Goal: Information Seeking & Learning: Learn about a topic

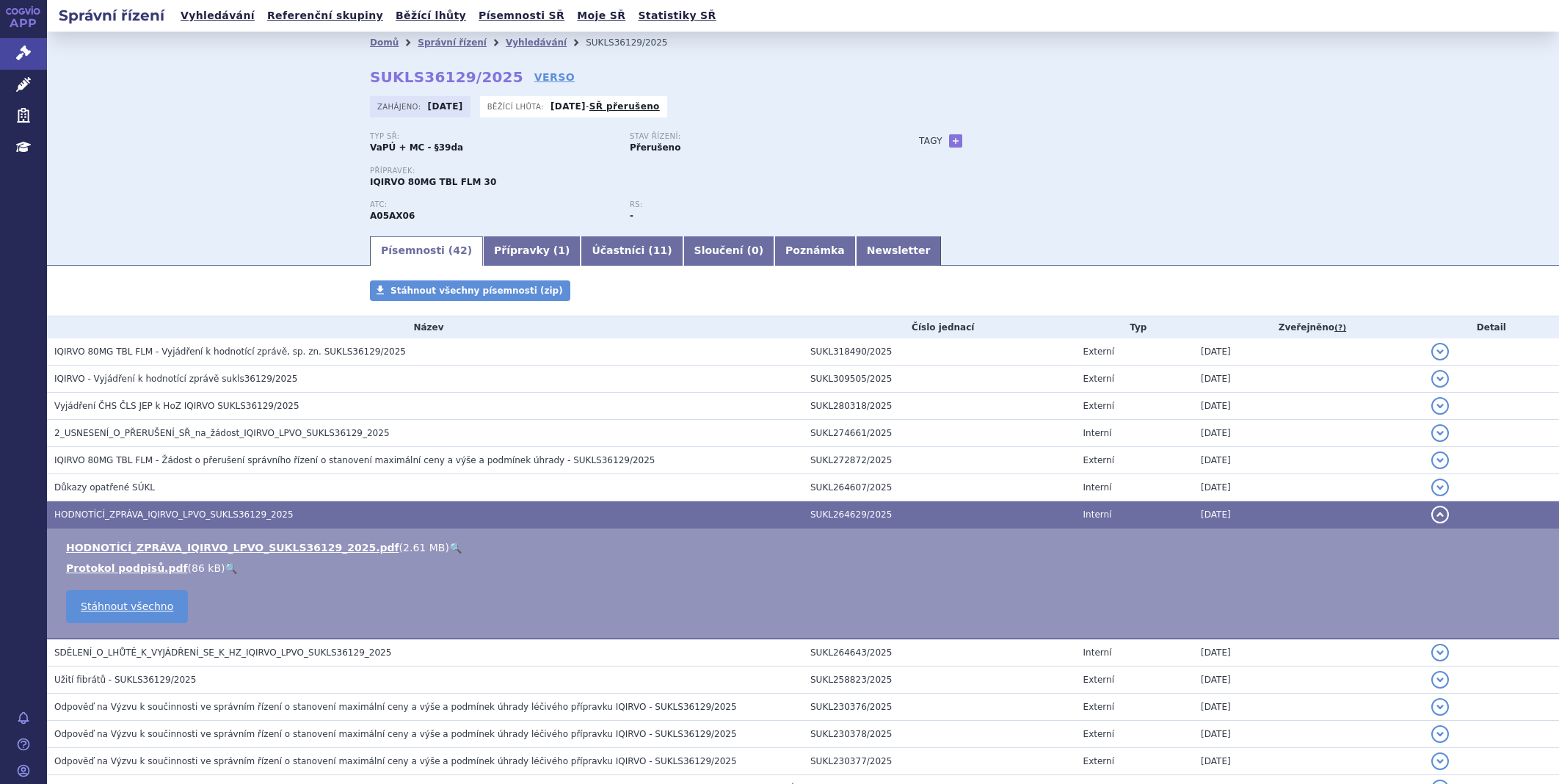
drag, startPoint x: 0, startPoint y: 0, endPoint x: 28, endPoint y: 53, distance: 59.9
click at [28, 53] on icon at bounding box center [23, 53] width 14 height 14
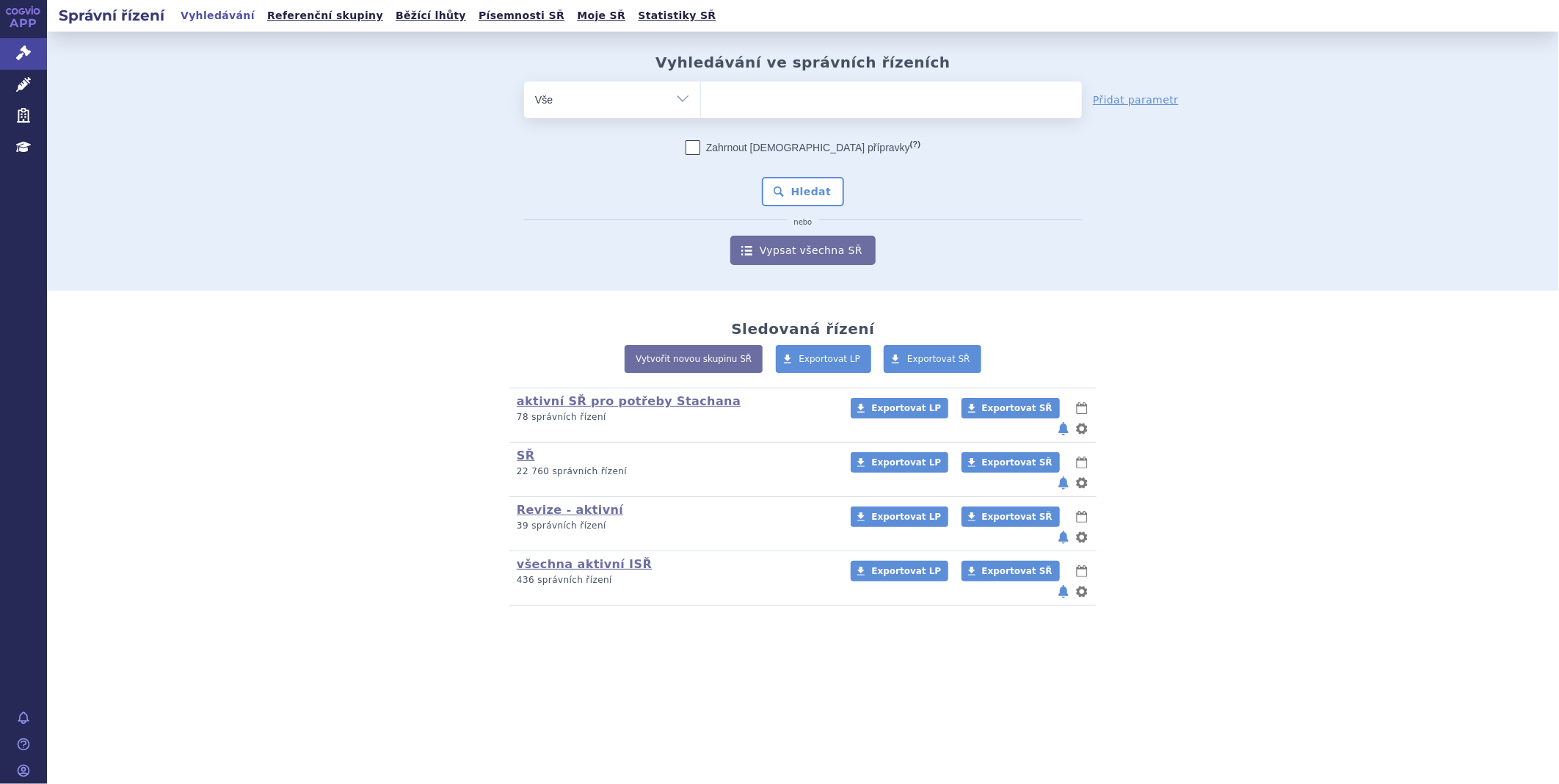
click at [732, 98] on ul at bounding box center [891, 97] width 381 height 31
click at [701, 98] on select at bounding box center [700, 99] width 1 height 37
type input "zo"
type input "zol"
type input "zolbe"
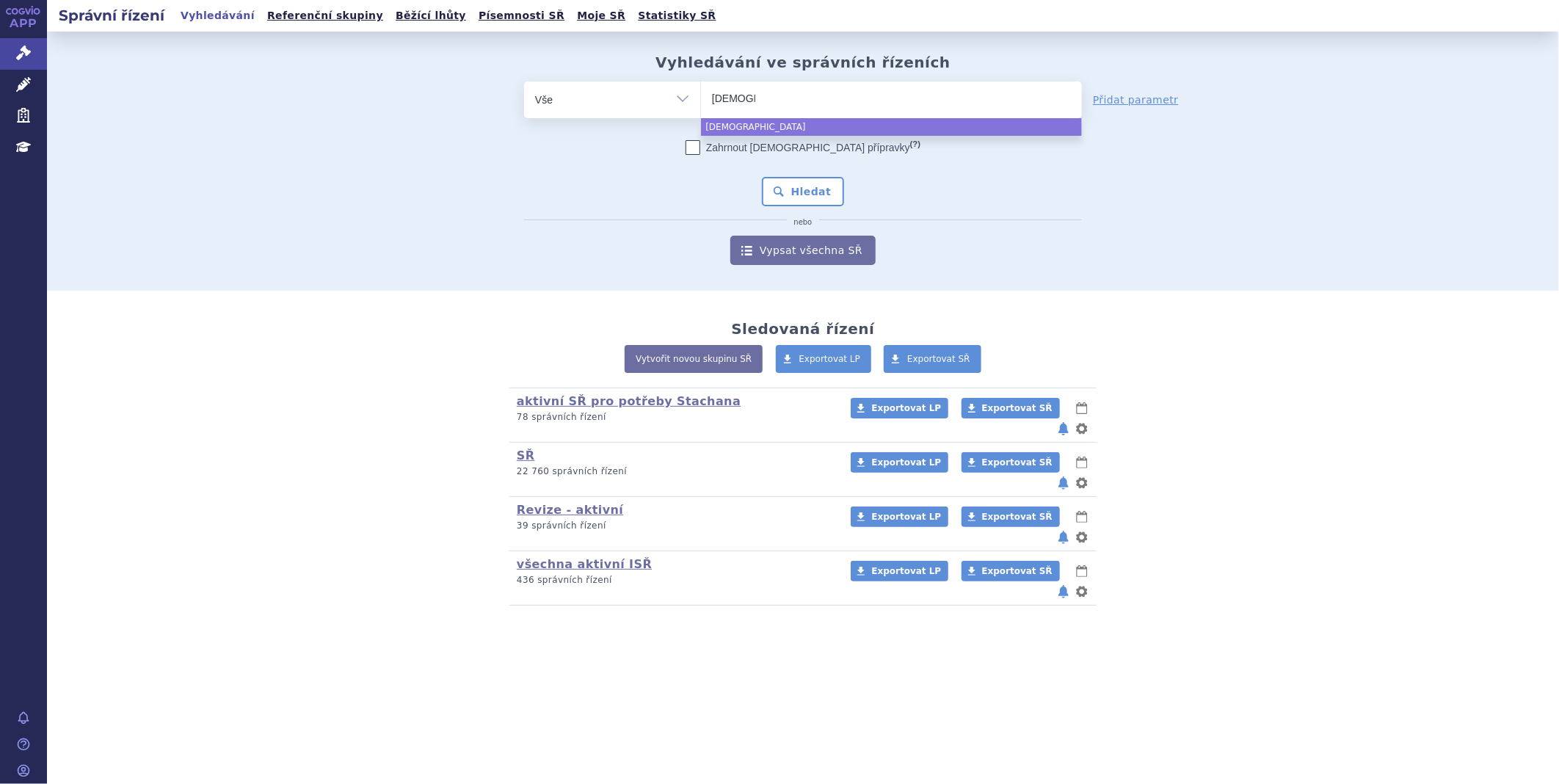
type input "zolbet"
type input "zolbetu"
type input "zolbetux"
type input "zolbetuxi"
type input "zolbetuxima"
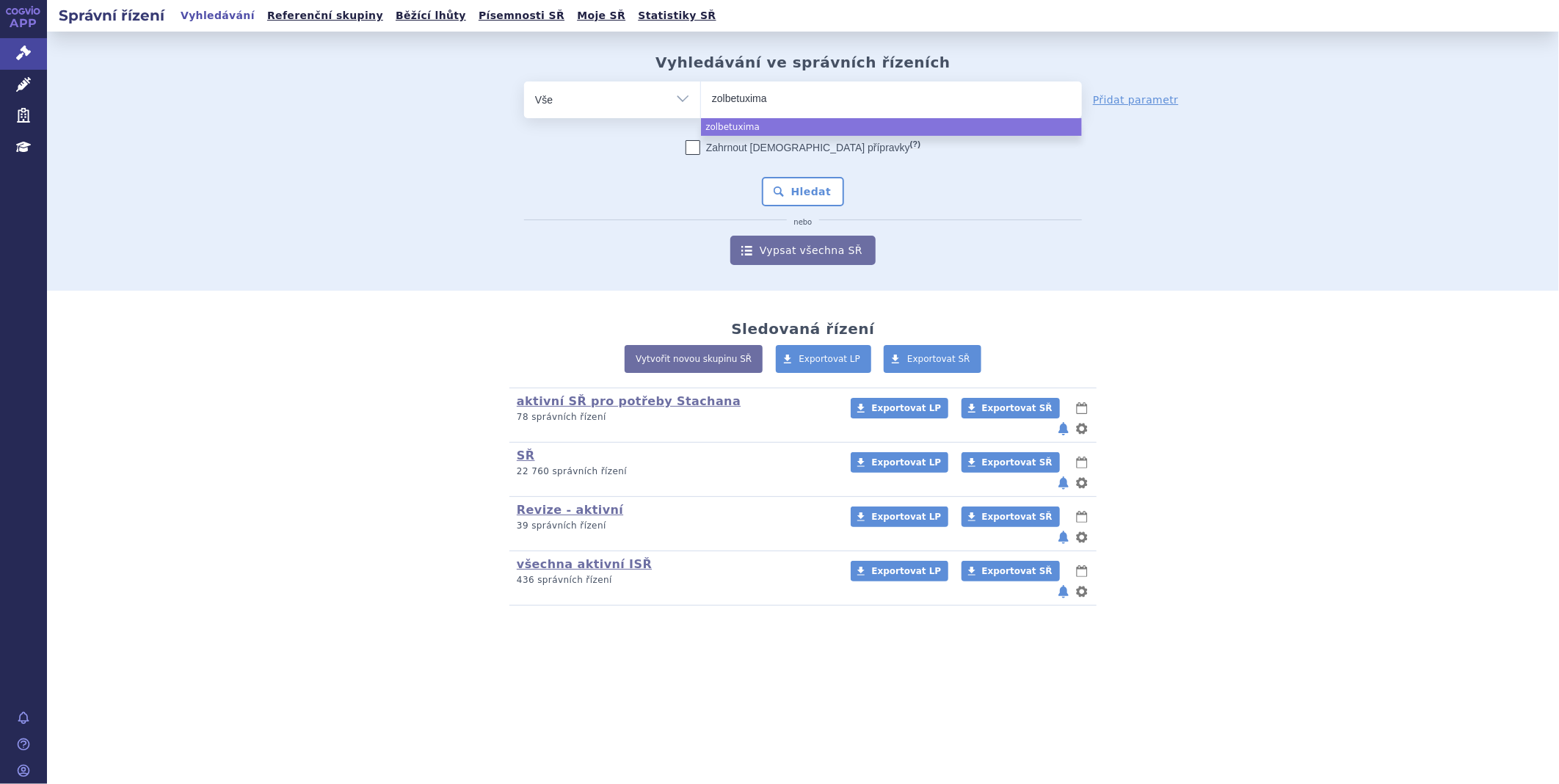
type input "zolbetuximab"
select select "zolbetuximab"
click at [791, 185] on button "Hledat" at bounding box center [803, 191] width 83 height 29
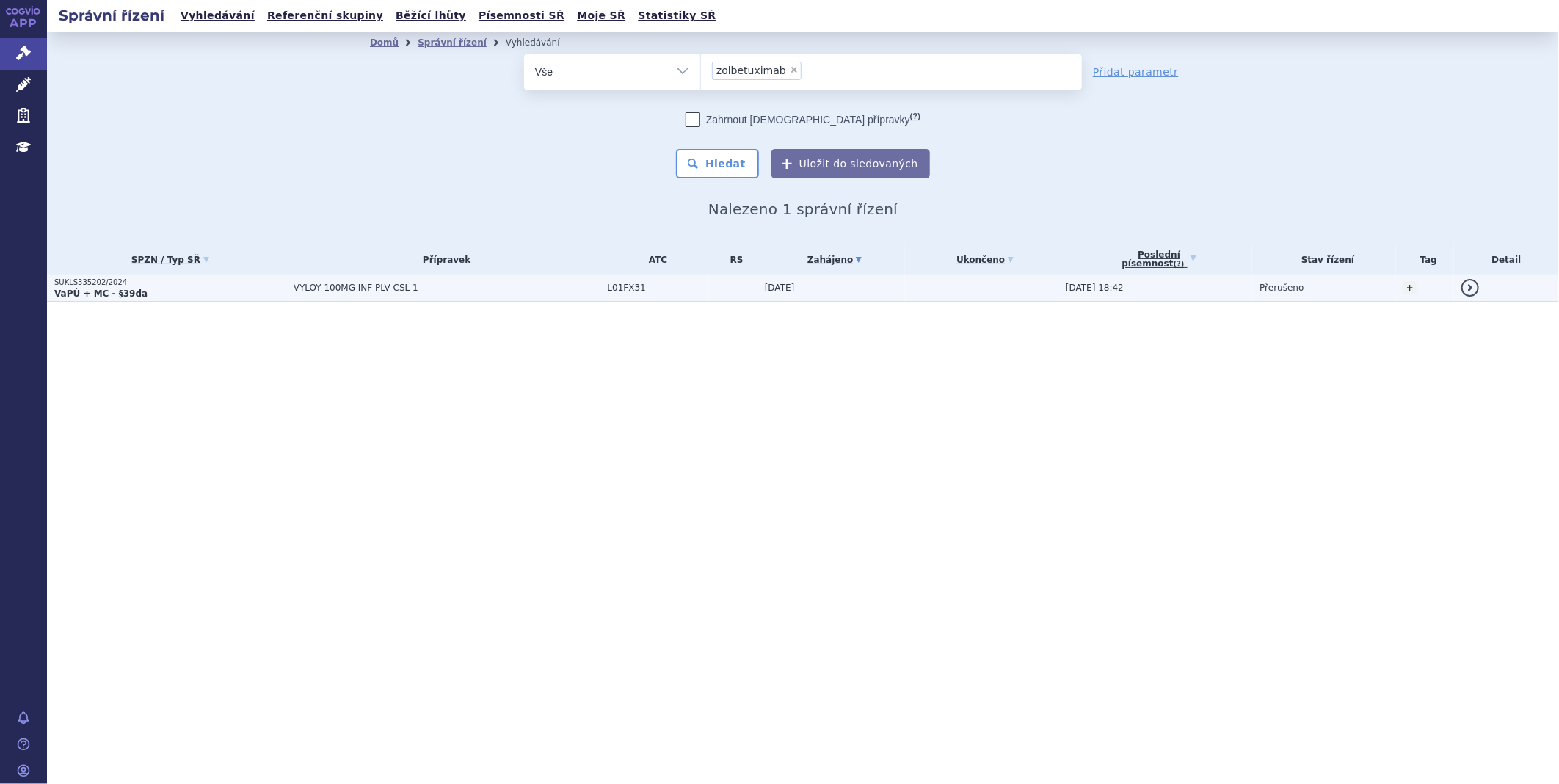
click at [143, 288] on p "VaPÚ + MC - §39da" at bounding box center [170, 293] width 232 height 11
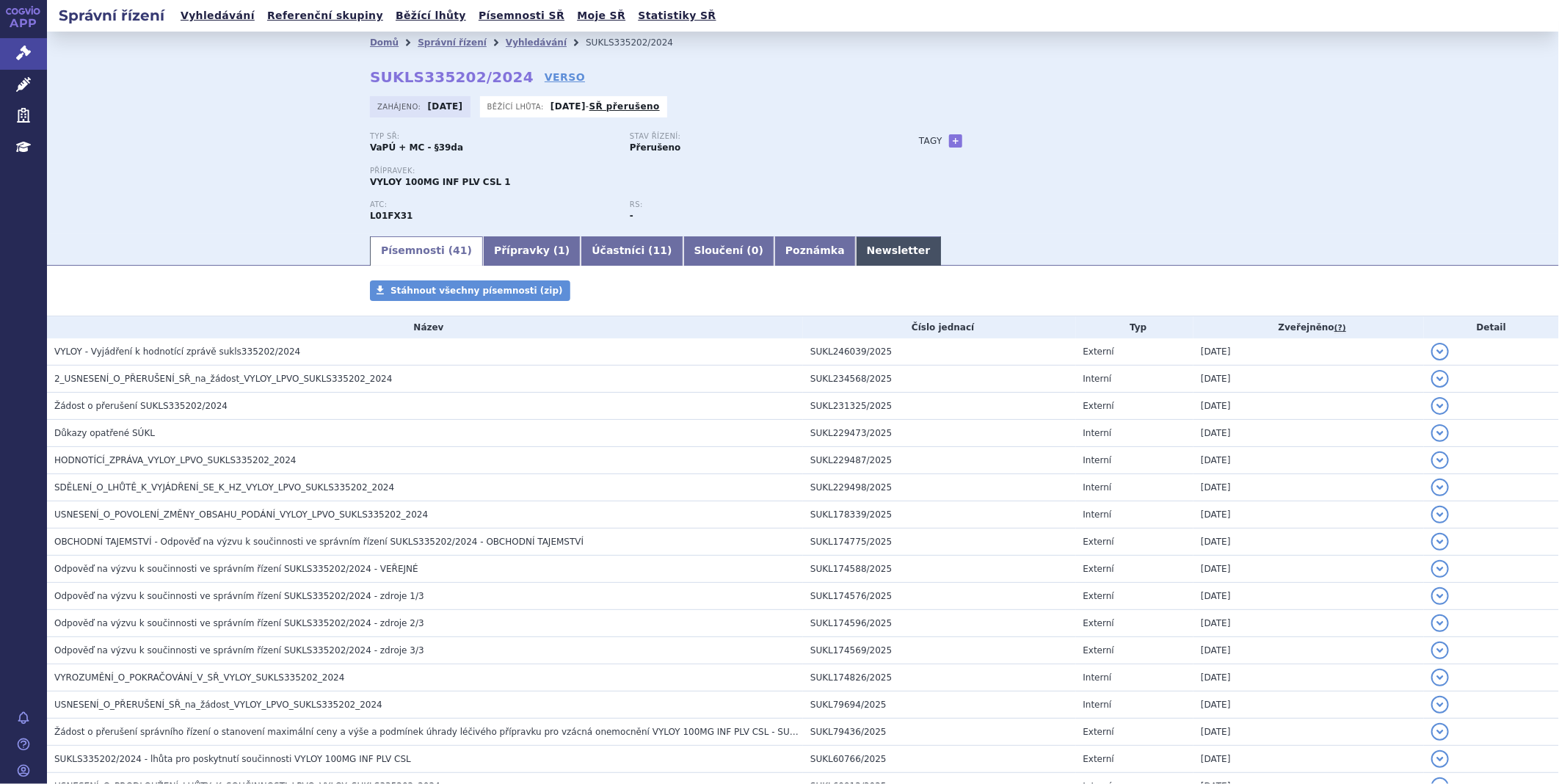
click at [856, 255] on link "Newsletter" at bounding box center [898, 251] width 86 height 29
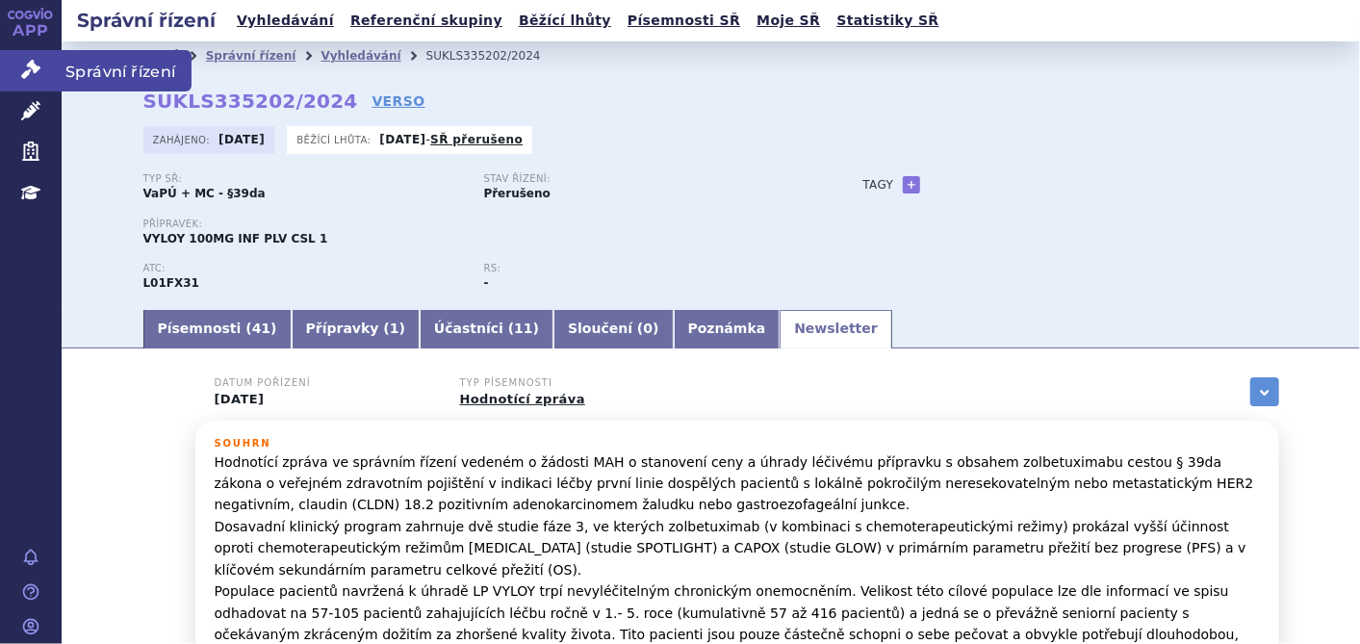
click at [33, 63] on icon at bounding box center [30, 69] width 19 height 19
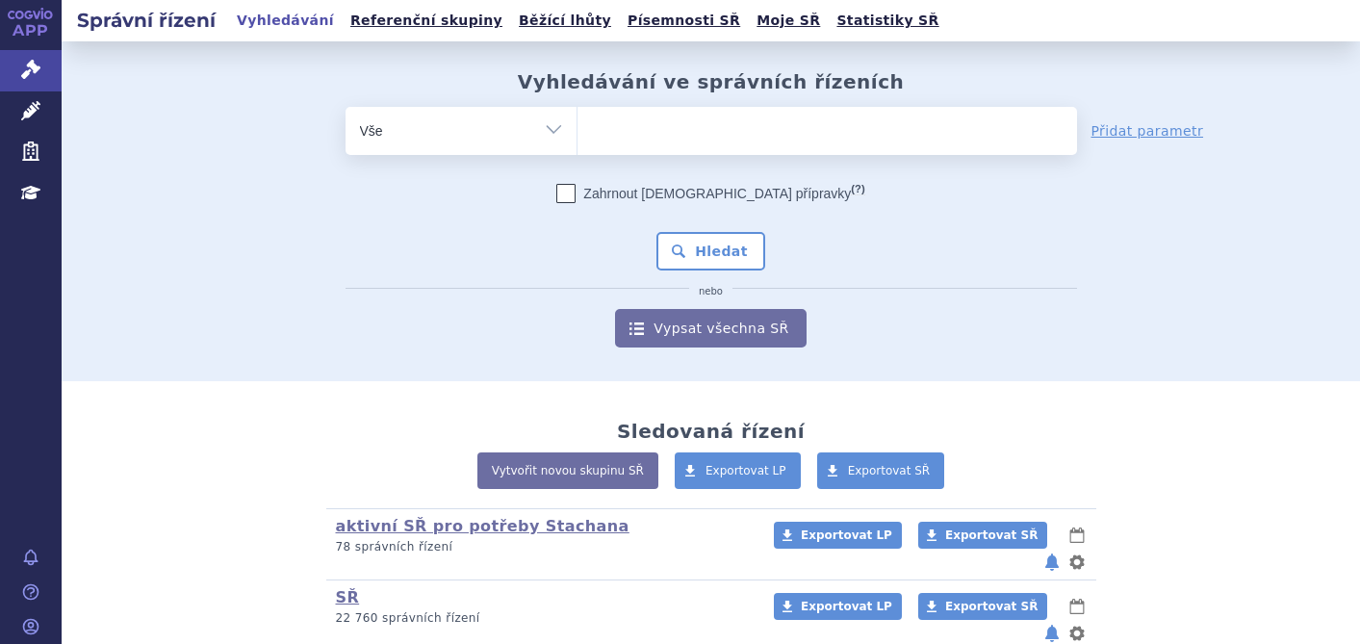
click at [676, 132] on ul at bounding box center [826, 127] width 499 height 40
click at [577, 132] on select at bounding box center [576, 130] width 1 height 48
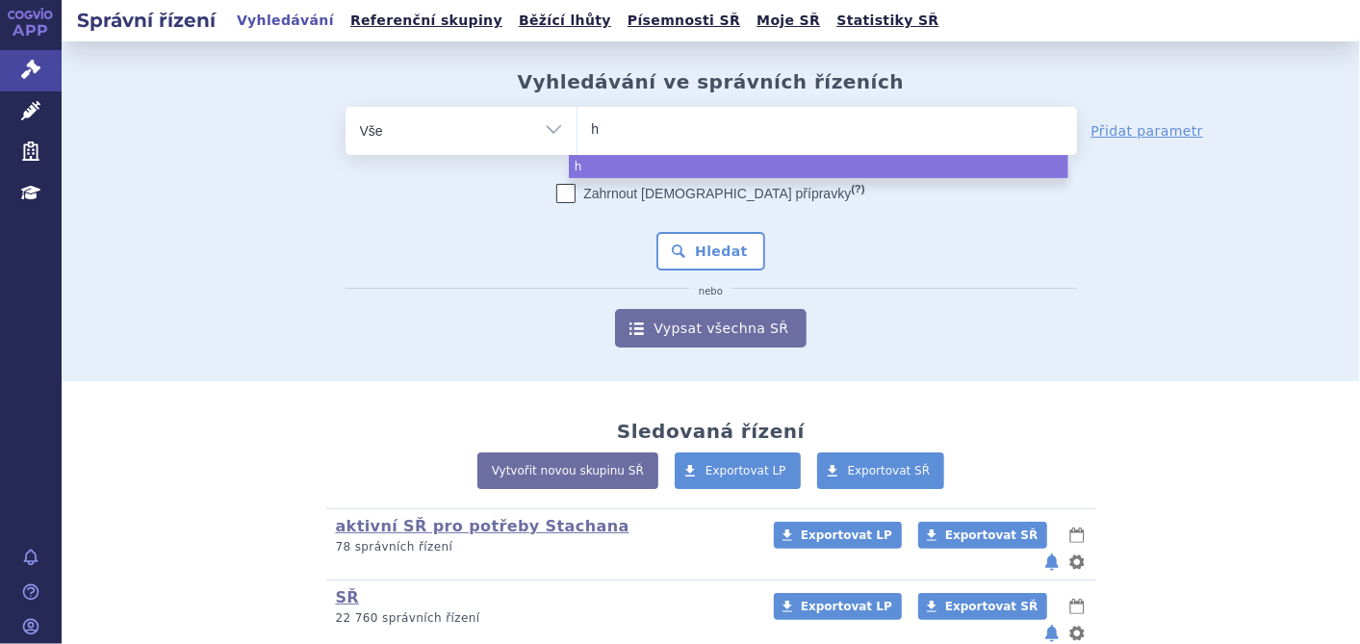
type input "hy"
type input "hym"
type input "hymp"
type input "hympa"
type input "hympav"
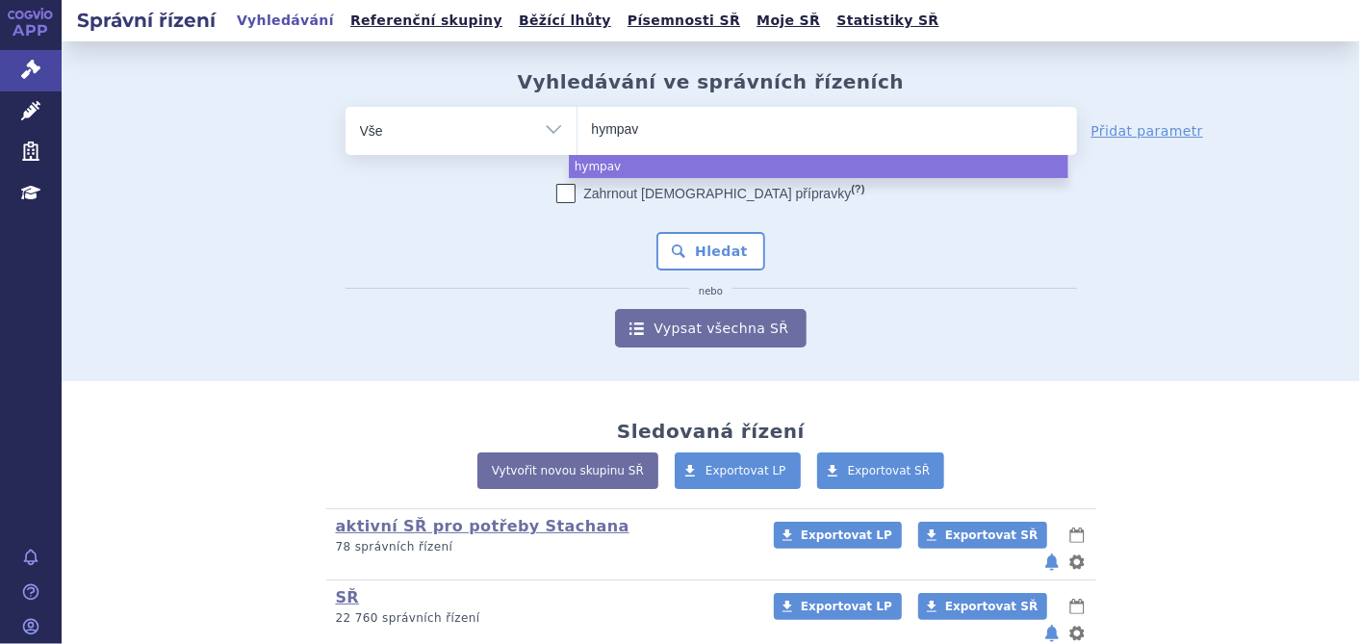
type input "hympavz"
type input "hympavzi"
select select "hympavzi"
click at [674, 253] on button "Hledat" at bounding box center [710, 251] width 109 height 38
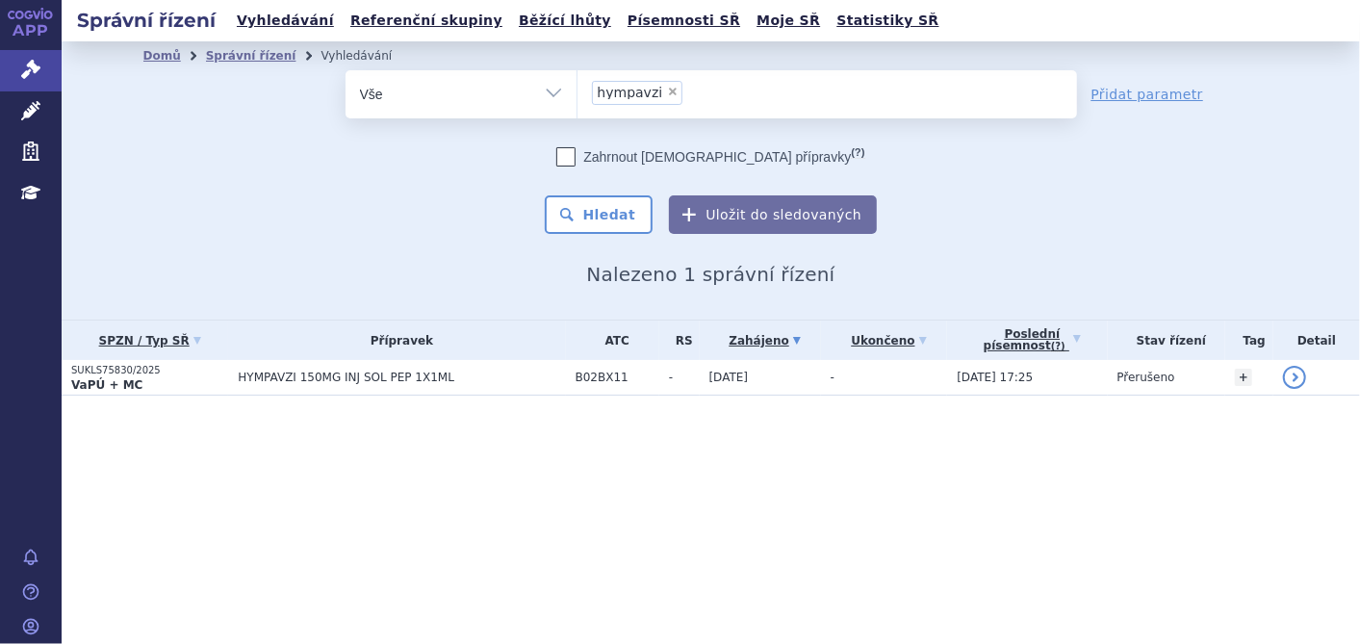
click at [667, 87] on span "×" at bounding box center [673, 92] width 12 height 12
click at [577, 87] on select "hympavzi" at bounding box center [576, 93] width 1 height 48
select select
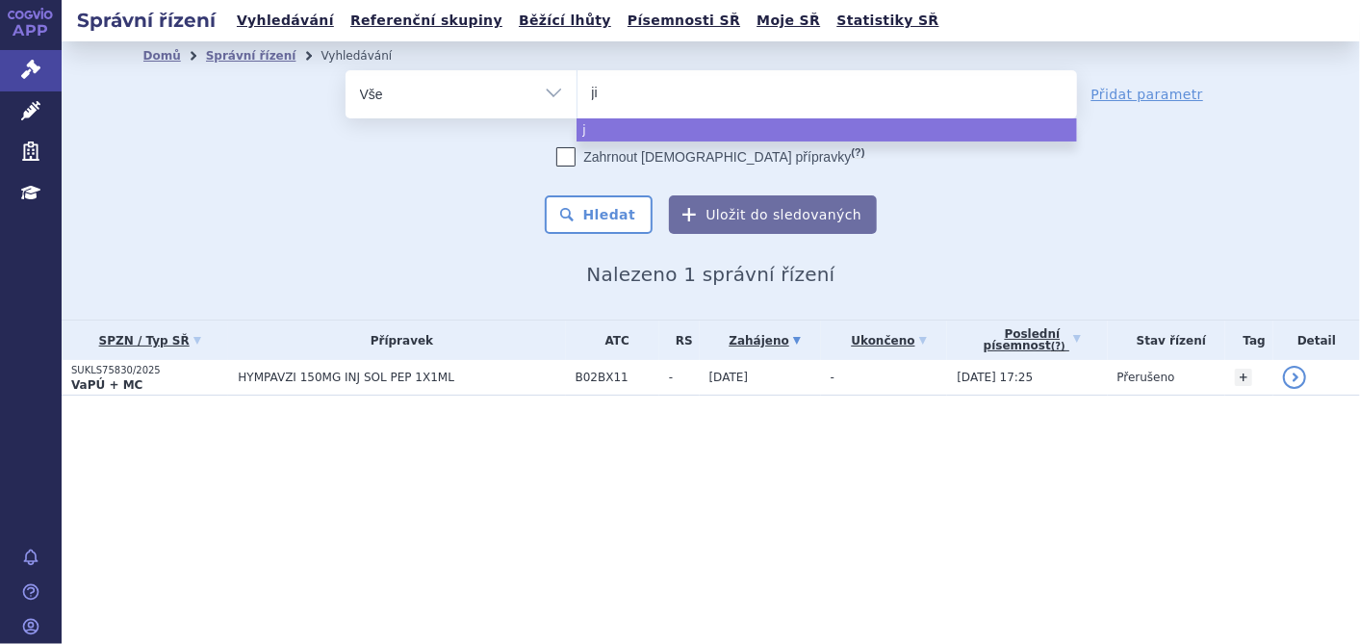
type input "jiv"
type input "jivi"
select select "jivi"
click at [611, 217] on button "Hledat" at bounding box center [599, 214] width 109 height 38
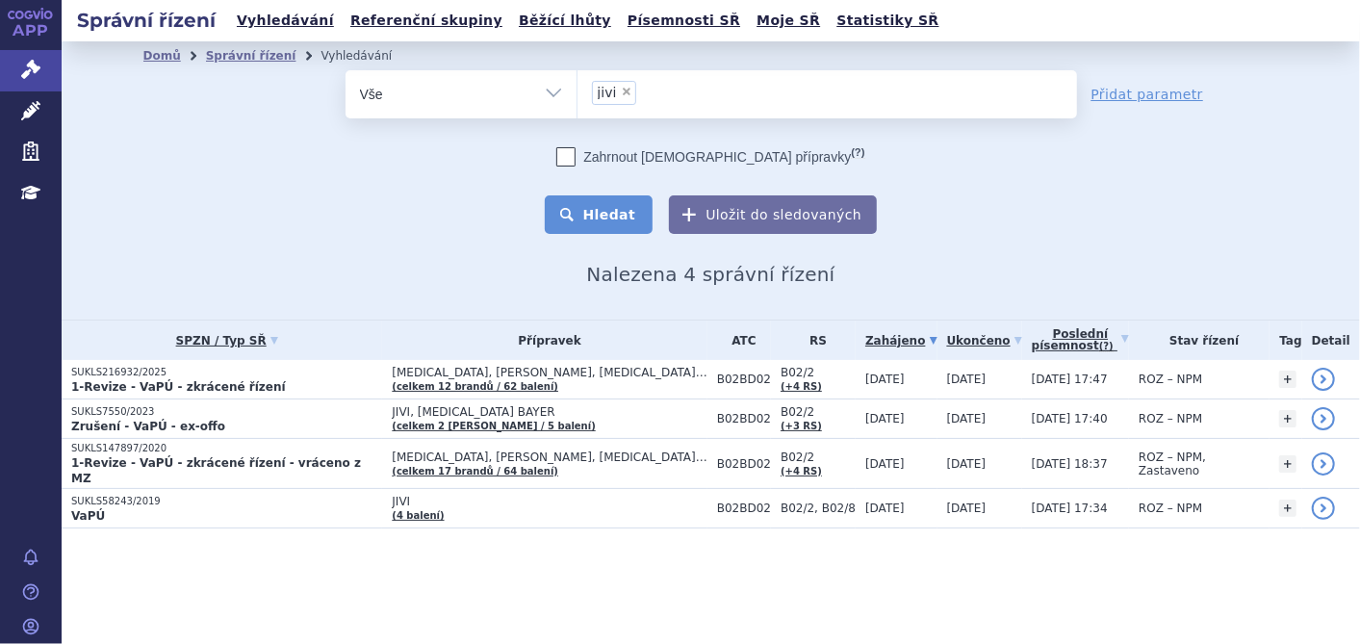
click at [610, 211] on button "Hledat" at bounding box center [599, 214] width 109 height 38
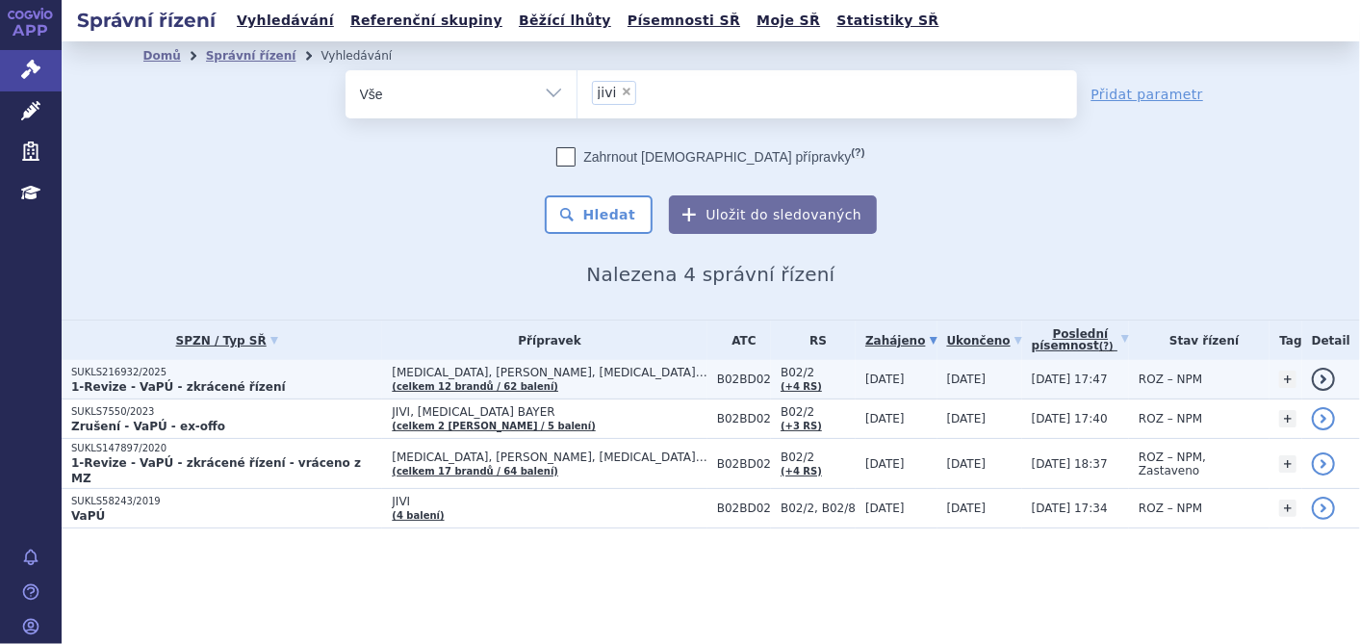
click at [152, 369] on p "SUKLS216932/2025" at bounding box center [226, 372] width 311 height 13
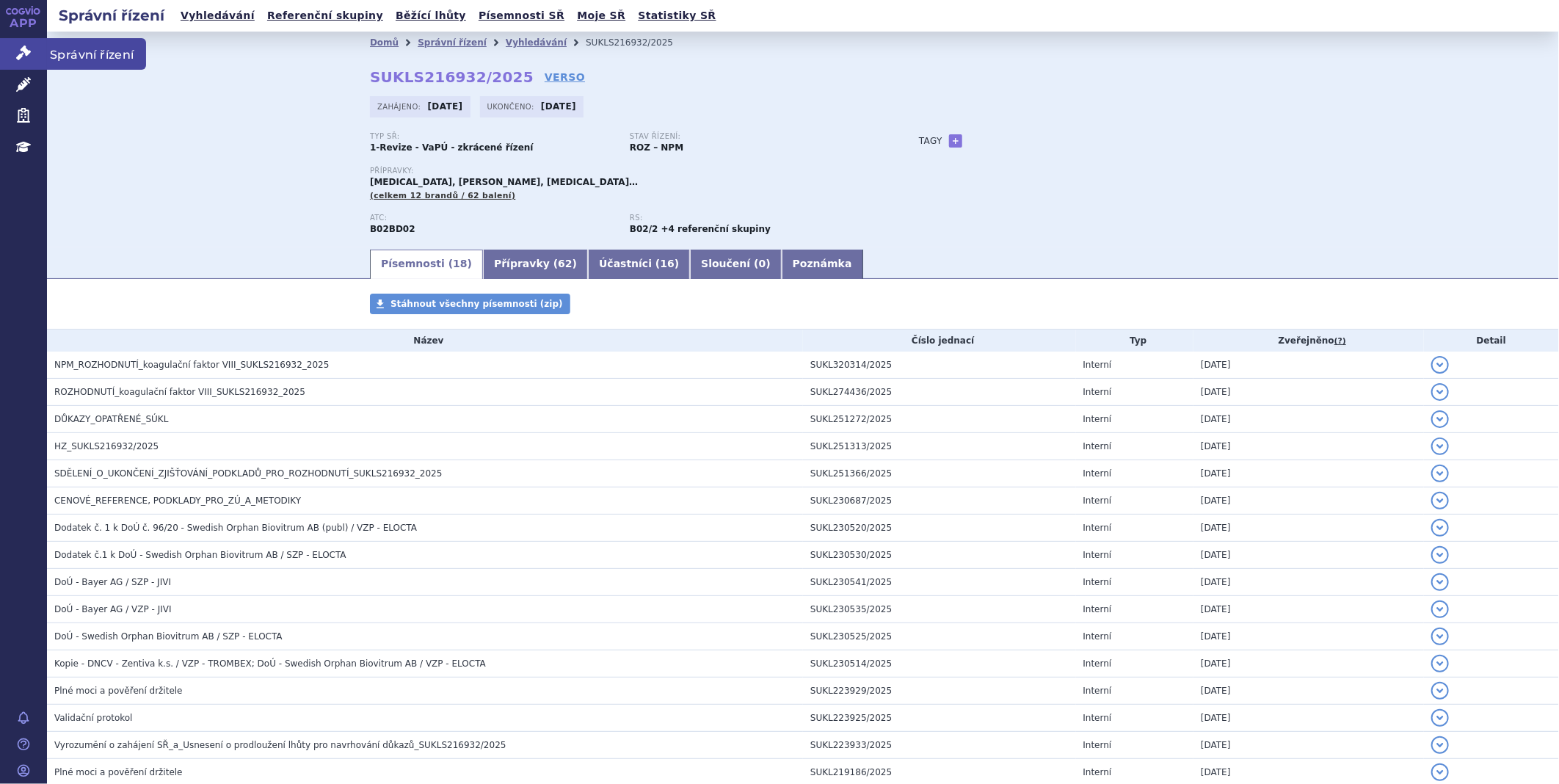
click at [38, 49] on link "Správní řízení" at bounding box center [24, 53] width 47 height 31
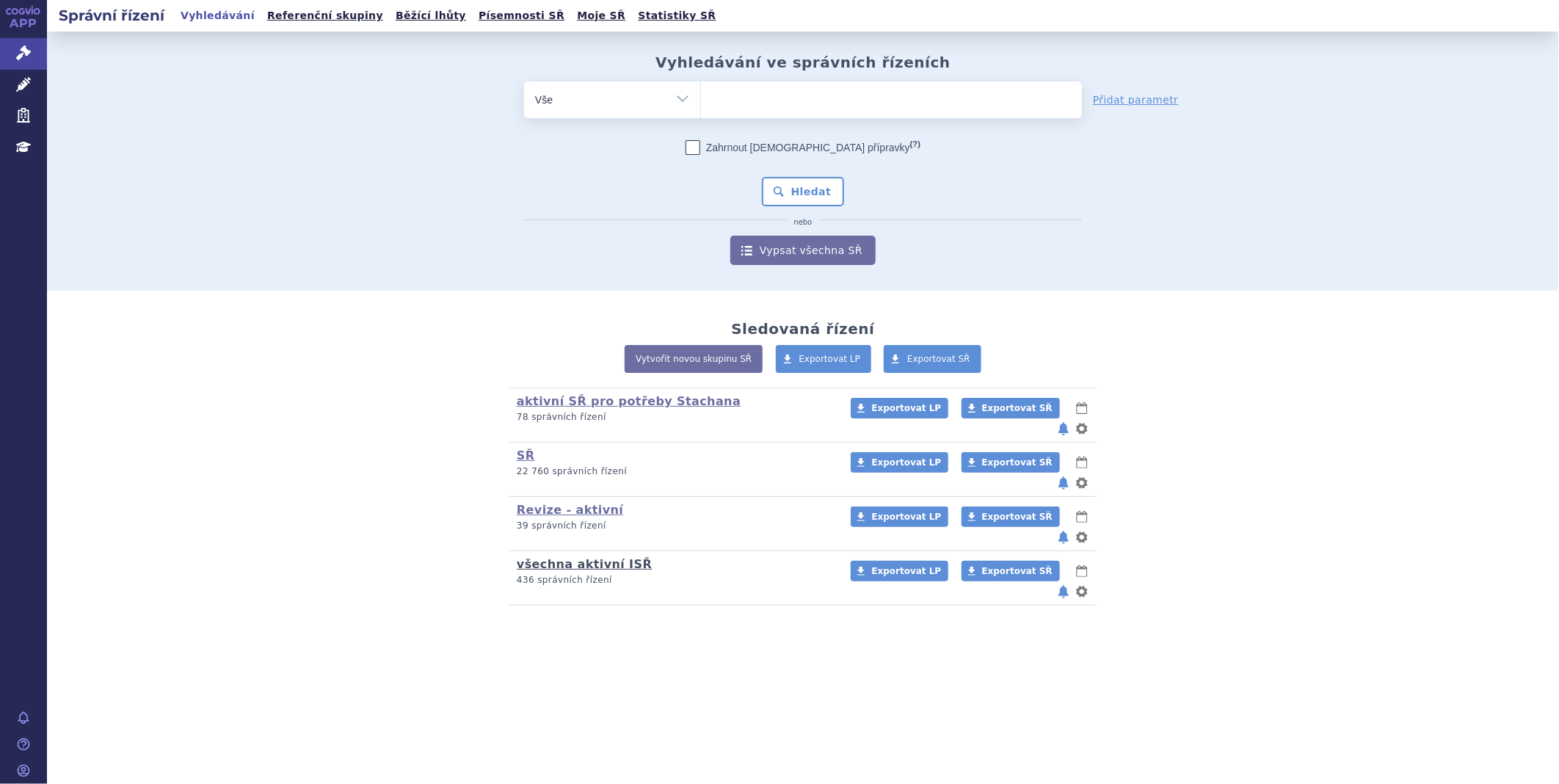
click at [600, 557] on link "všechna aktivní ISŘ" at bounding box center [583, 564] width 135 height 14
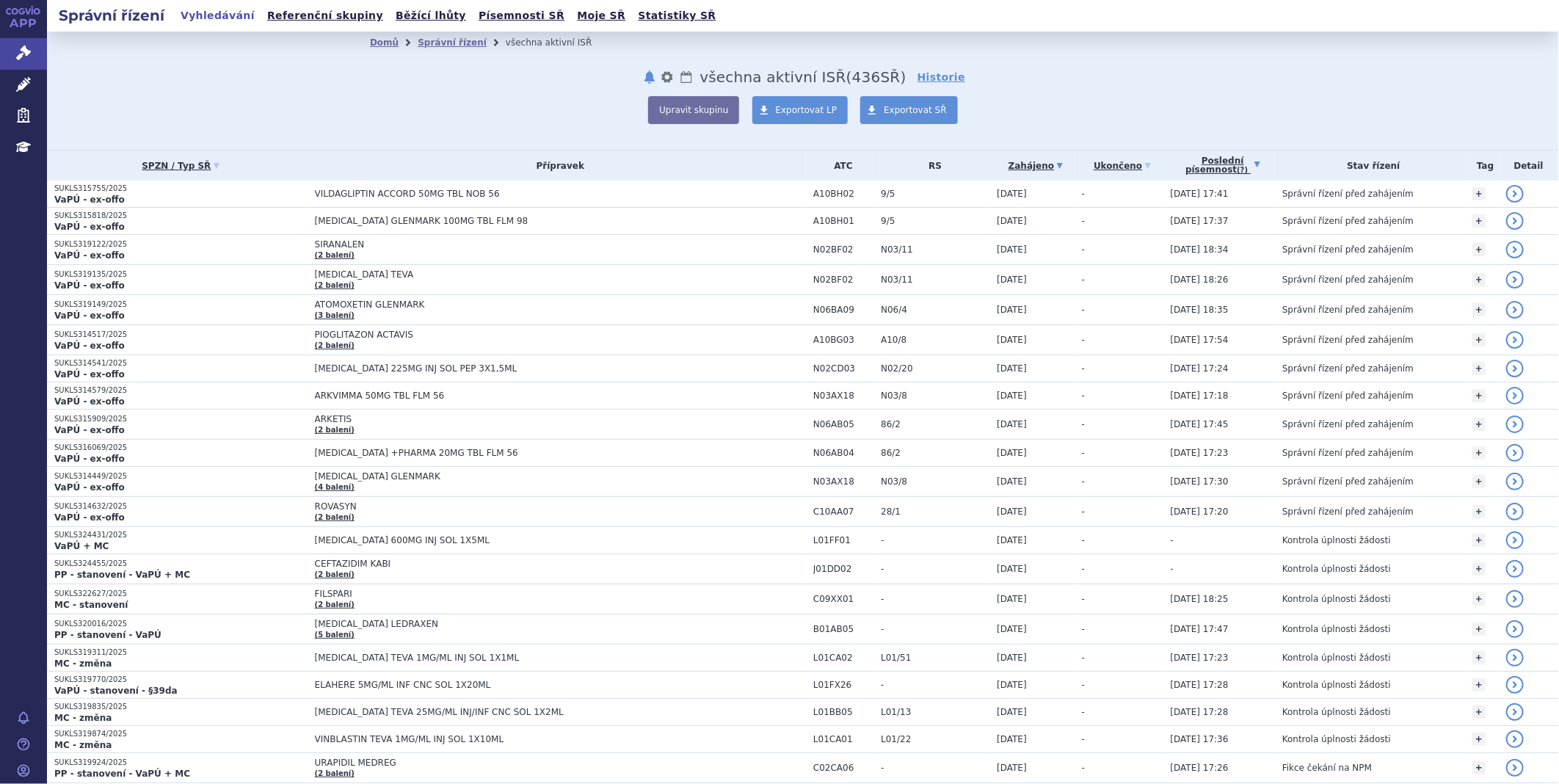
click at [1207, 155] on link "Poslední písemnost (?)" at bounding box center [1223, 165] width 104 height 30
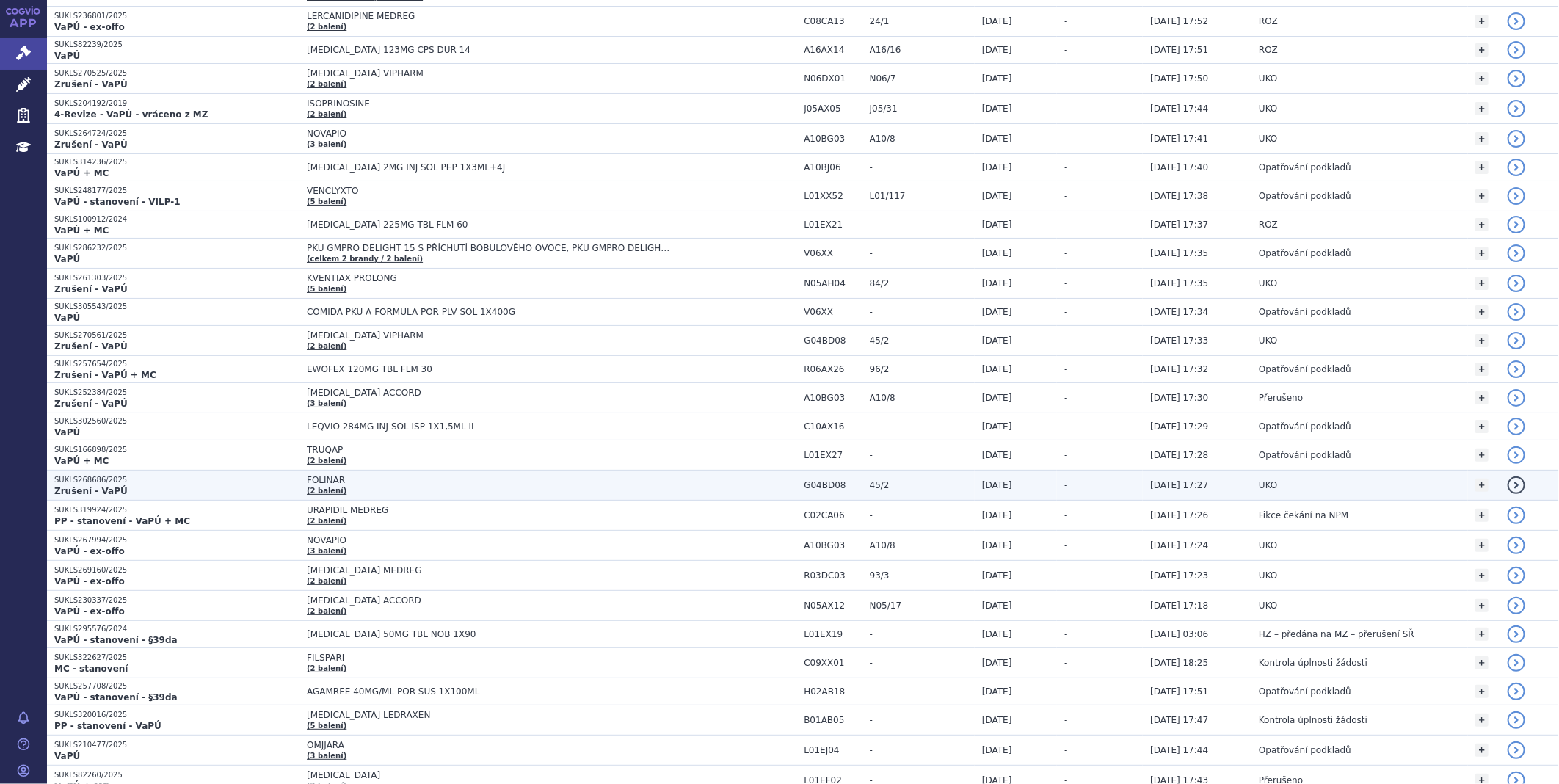
scroll to position [244, 0]
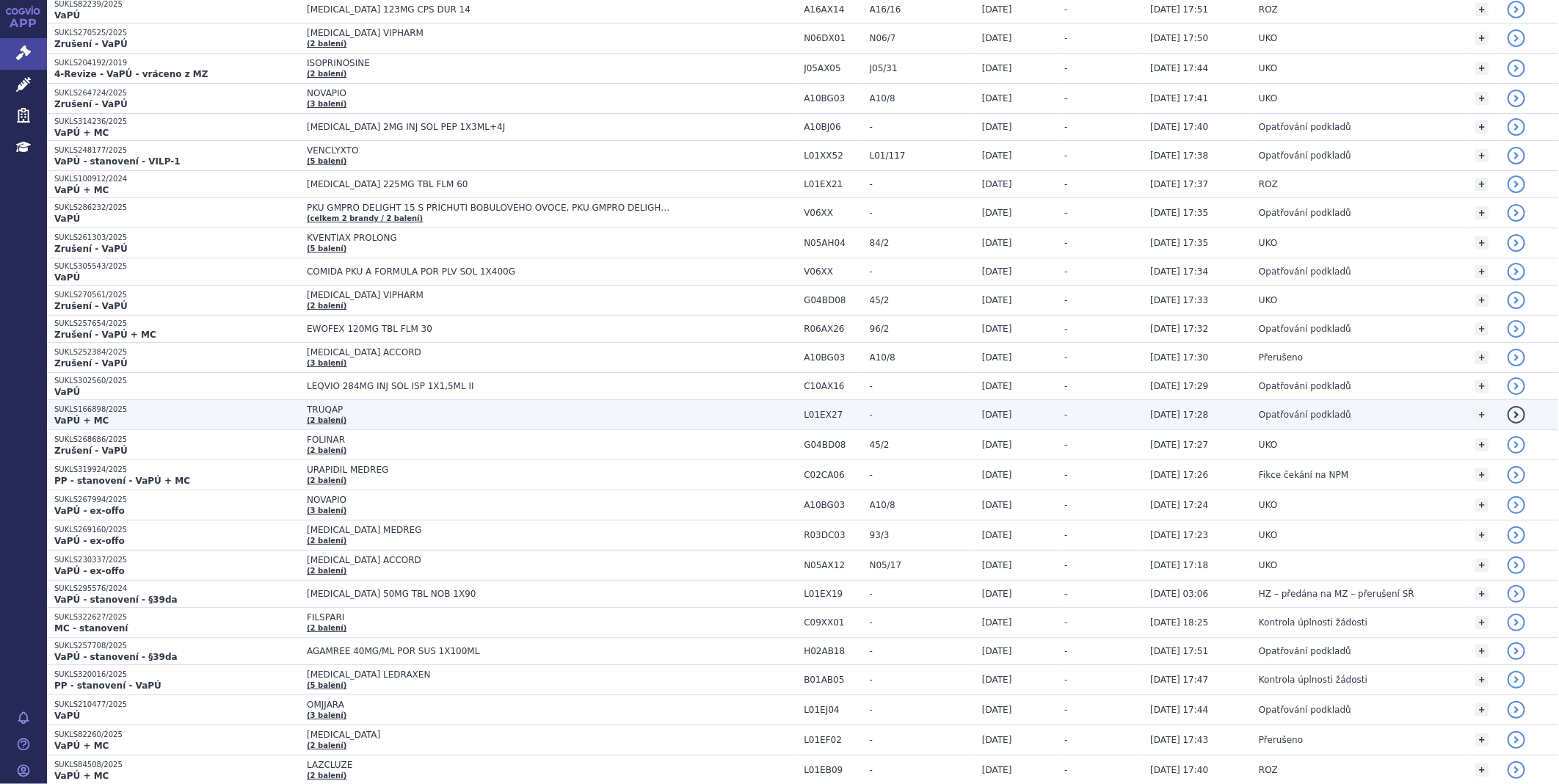
click at [307, 409] on span "TRUQAP" at bounding box center [490, 409] width 367 height 10
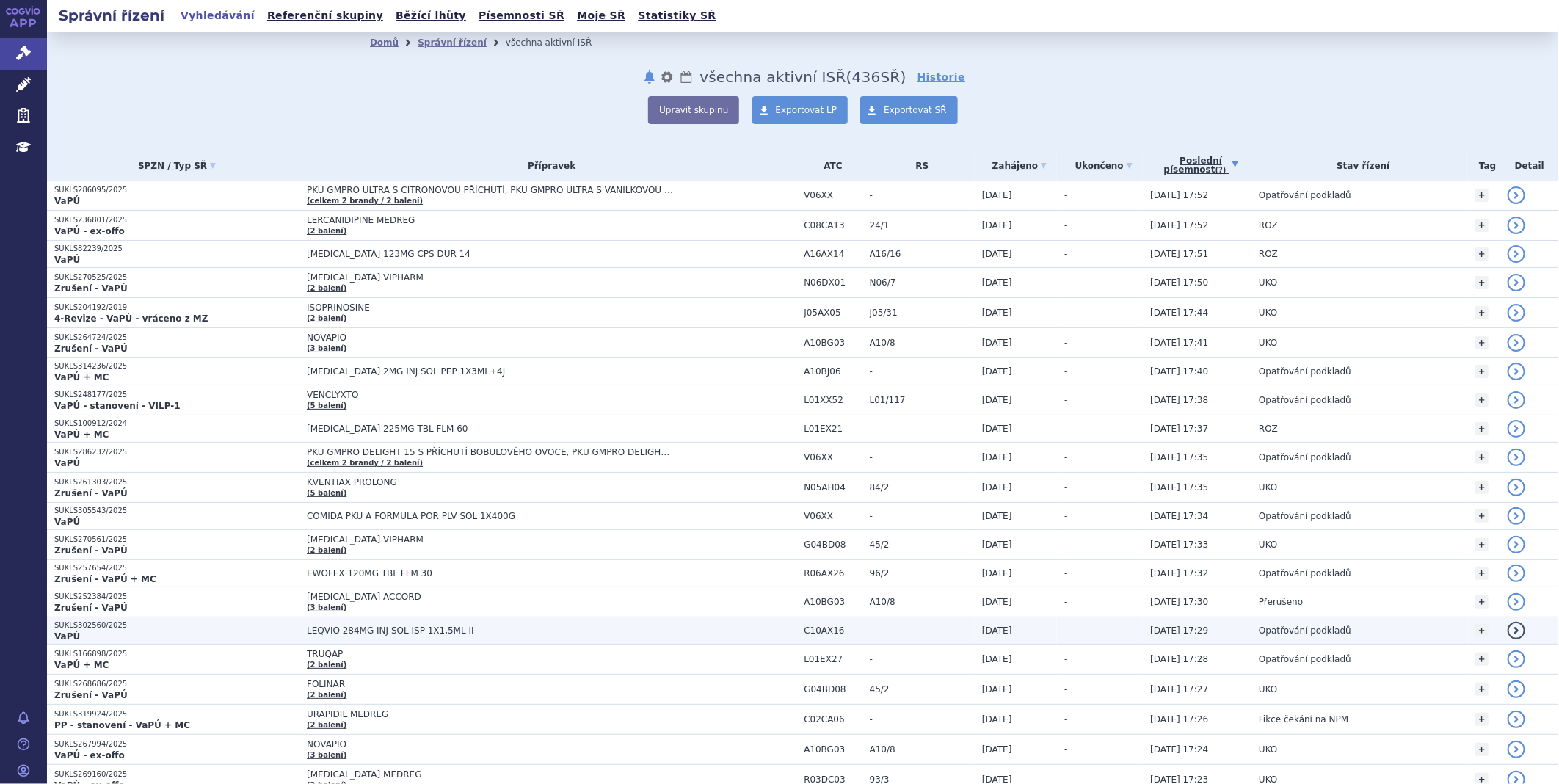
click at [111, 620] on p "SUKLS302560/2025" at bounding box center [176, 625] width 245 height 10
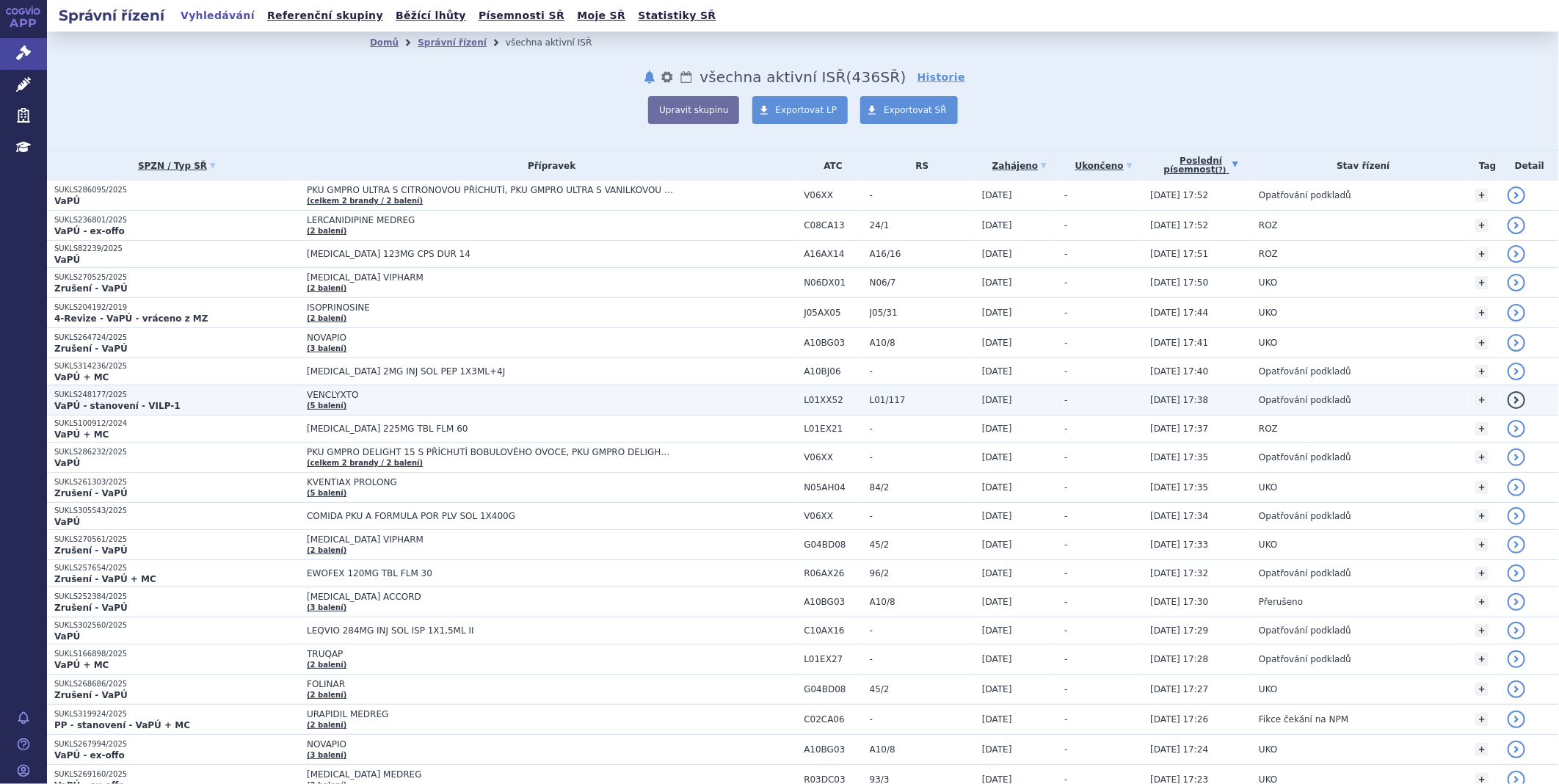
click at [240, 400] on p "VaPÚ - stanovení - VILP-1" at bounding box center [176, 405] width 245 height 11
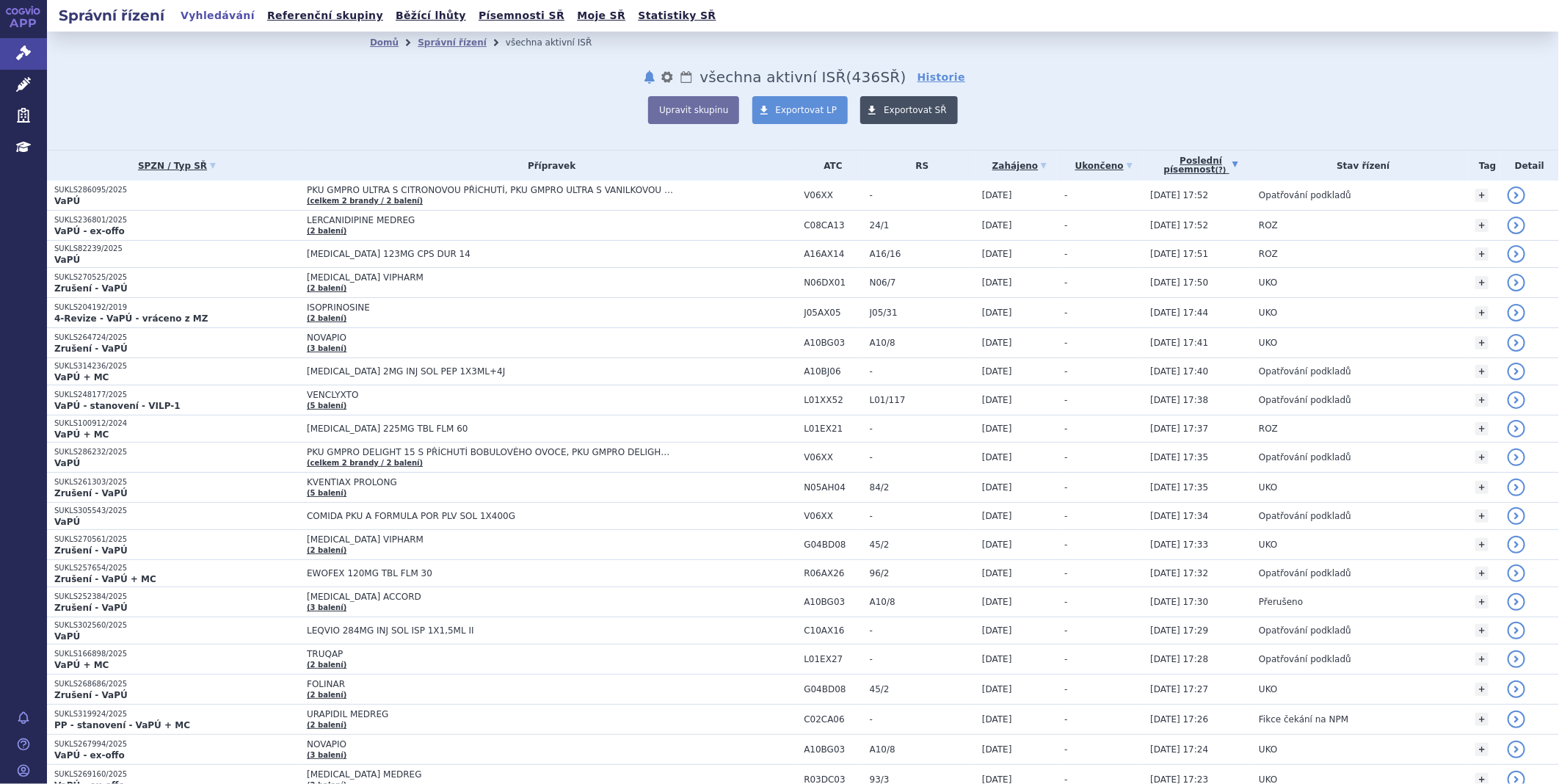
click at [911, 101] on link "Exportovat SŘ" at bounding box center [909, 110] width 98 height 28
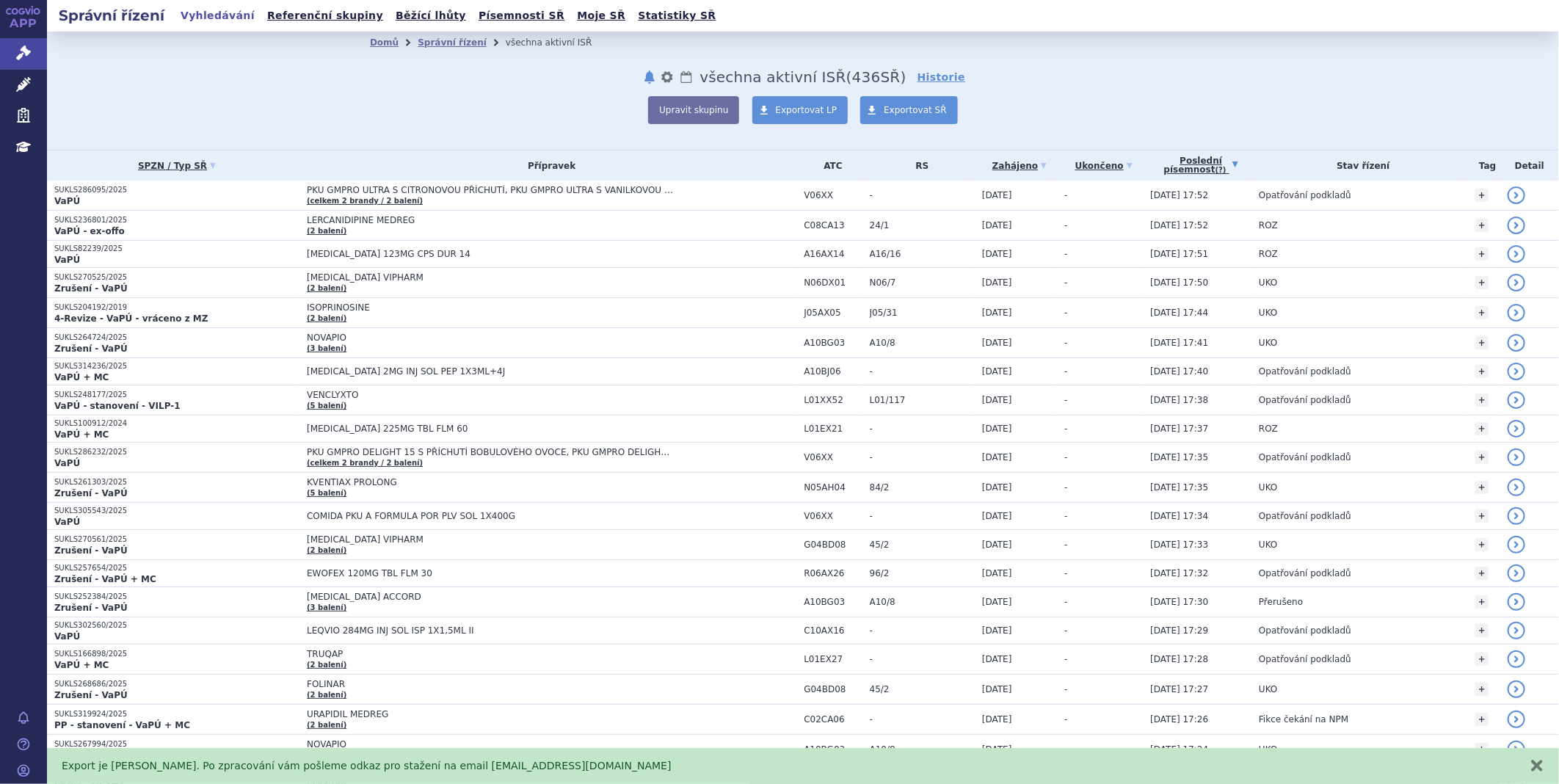
click at [29, 10] on icon at bounding box center [24, 11] width 35 height 9
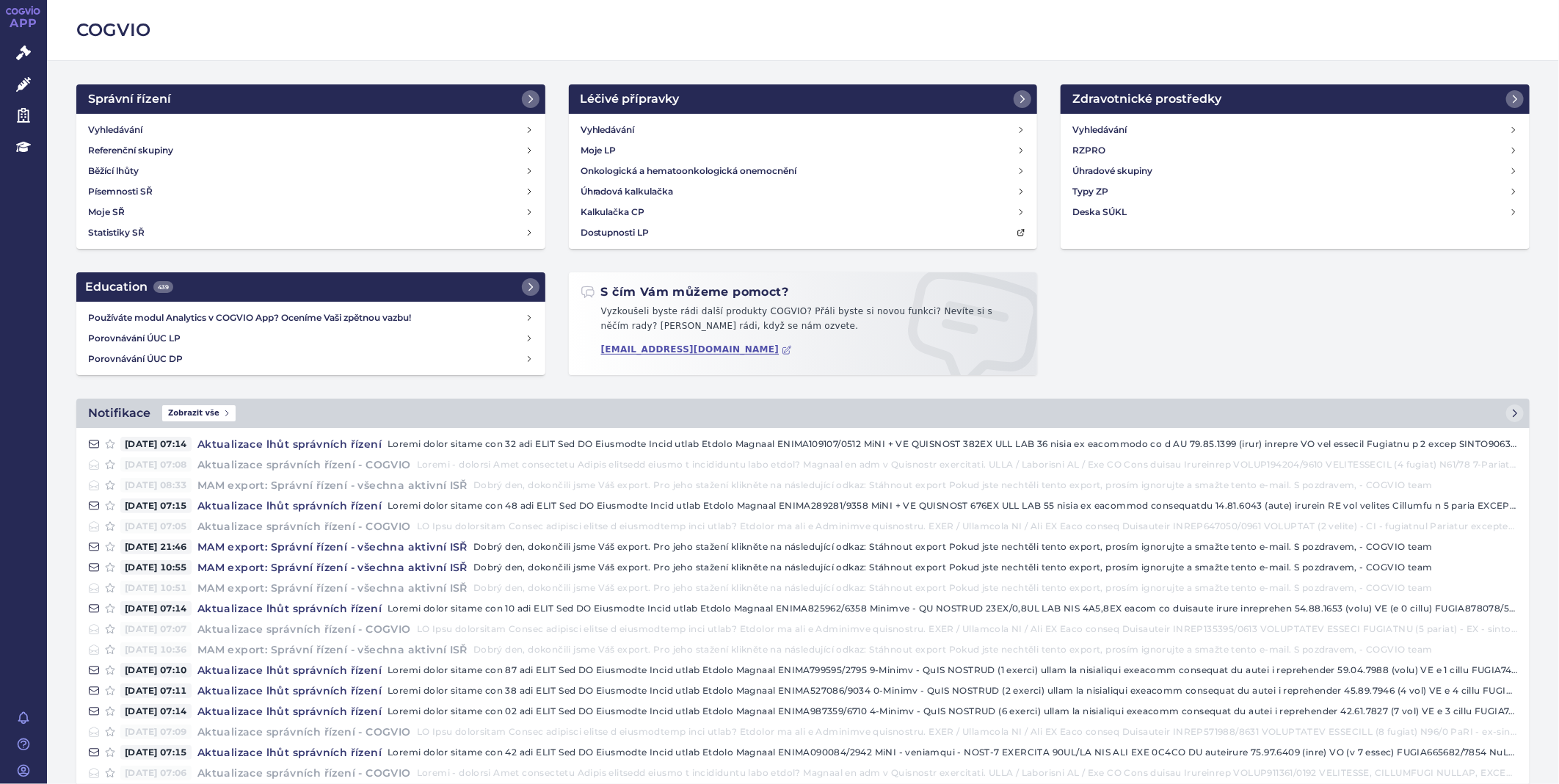
click at [18, 10] on icon at bounding box center [14, 11] width 7 height 7
click at [19, 11] on icon at bounding box center [22, 11] width 7 height 7
click at [18, 14] on link "APP" at bounding box center [24, 19] width 47 height 38
click at [18, 54] on icon at bounding box center [23, 53] width 14 height 14
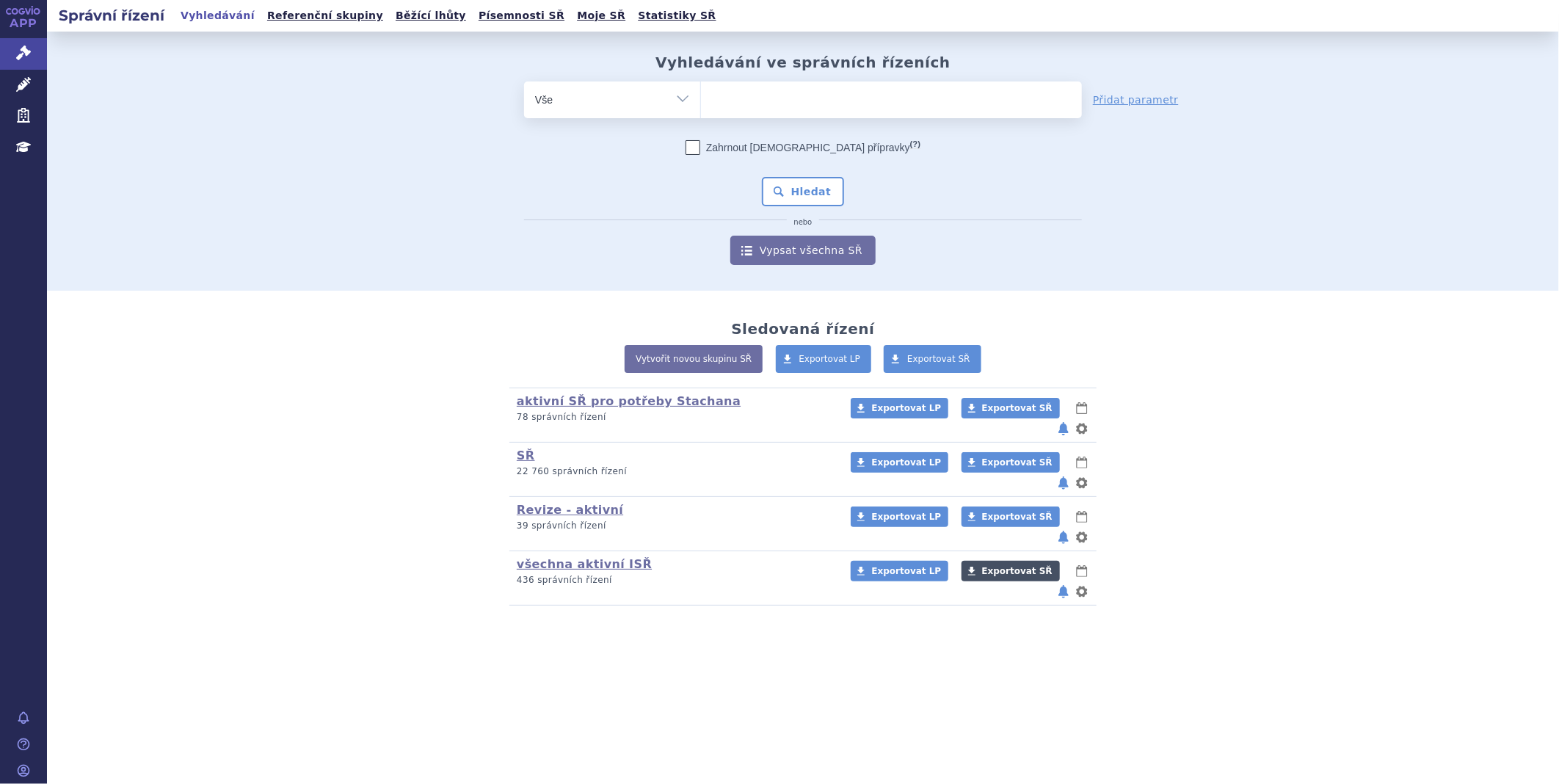
click at [1011, 566] on span "Exportovat SŘ" at bounding box center [1017, 570] width 70 height 10
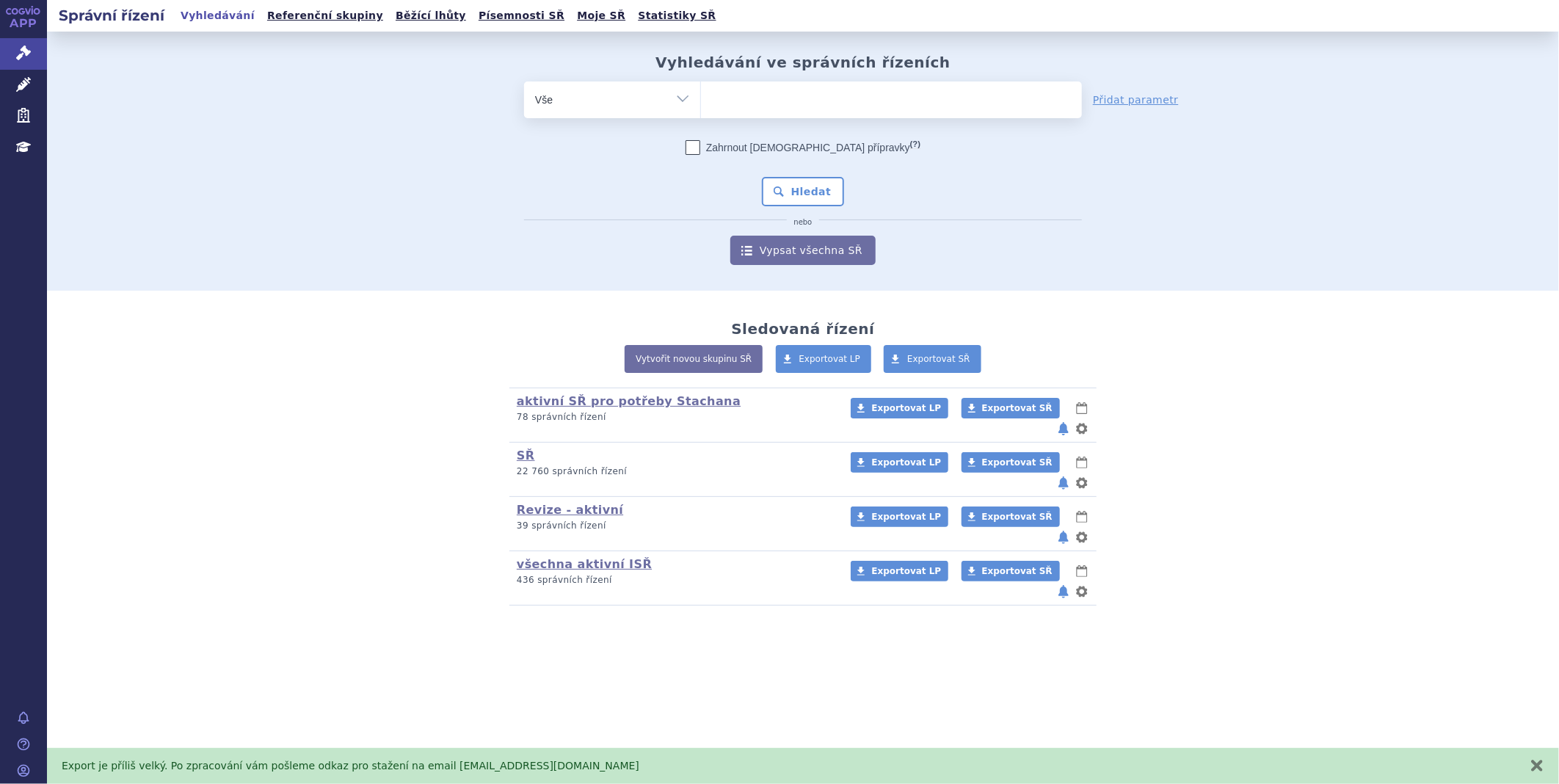
click at [25, 2] on link "APP" at bounding box center [24, 19] width 47 height 38
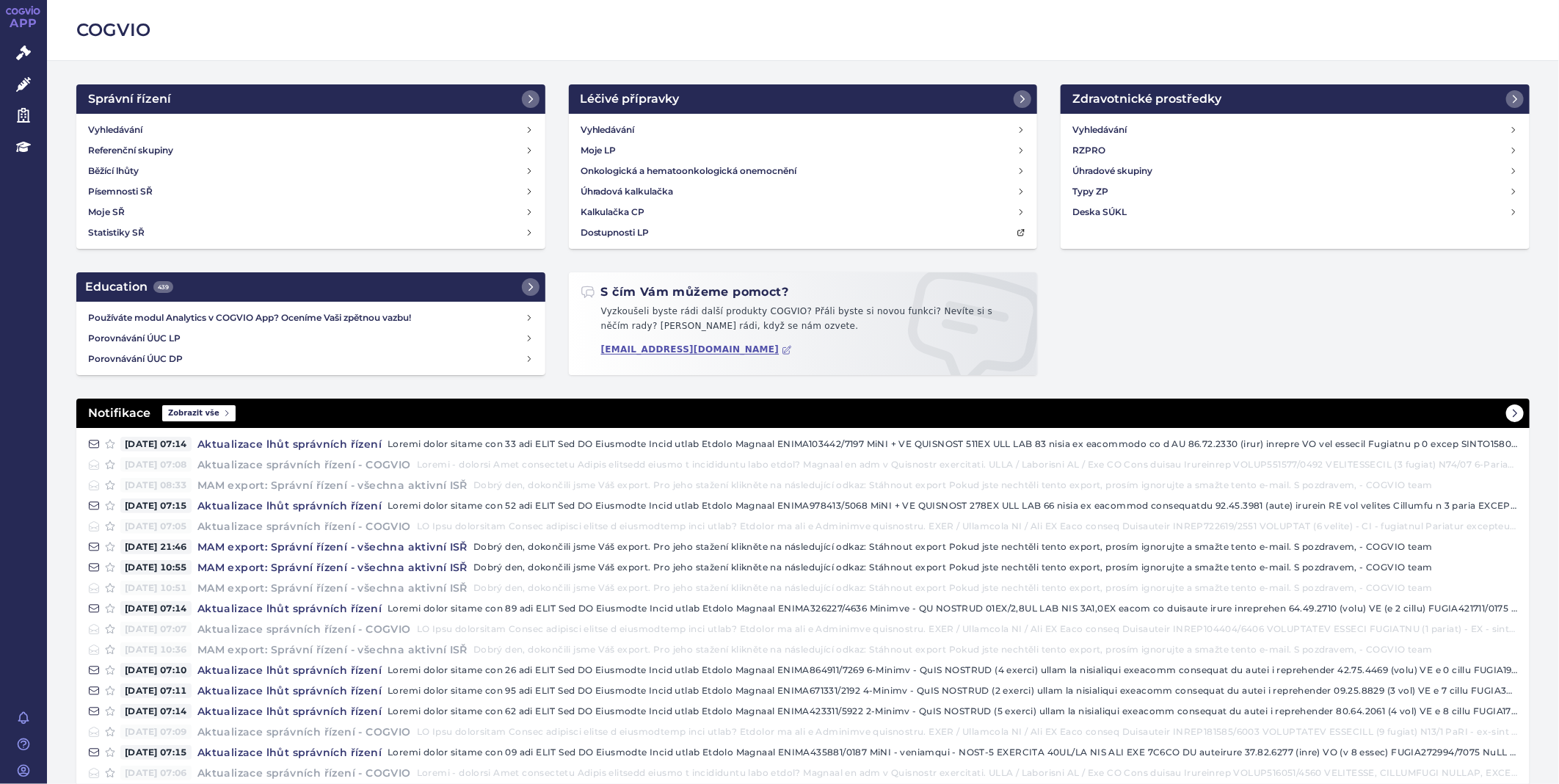
click at [201, 412] on span "Zobrazit vše" at bounding box center [199, 413] width 73 height 16
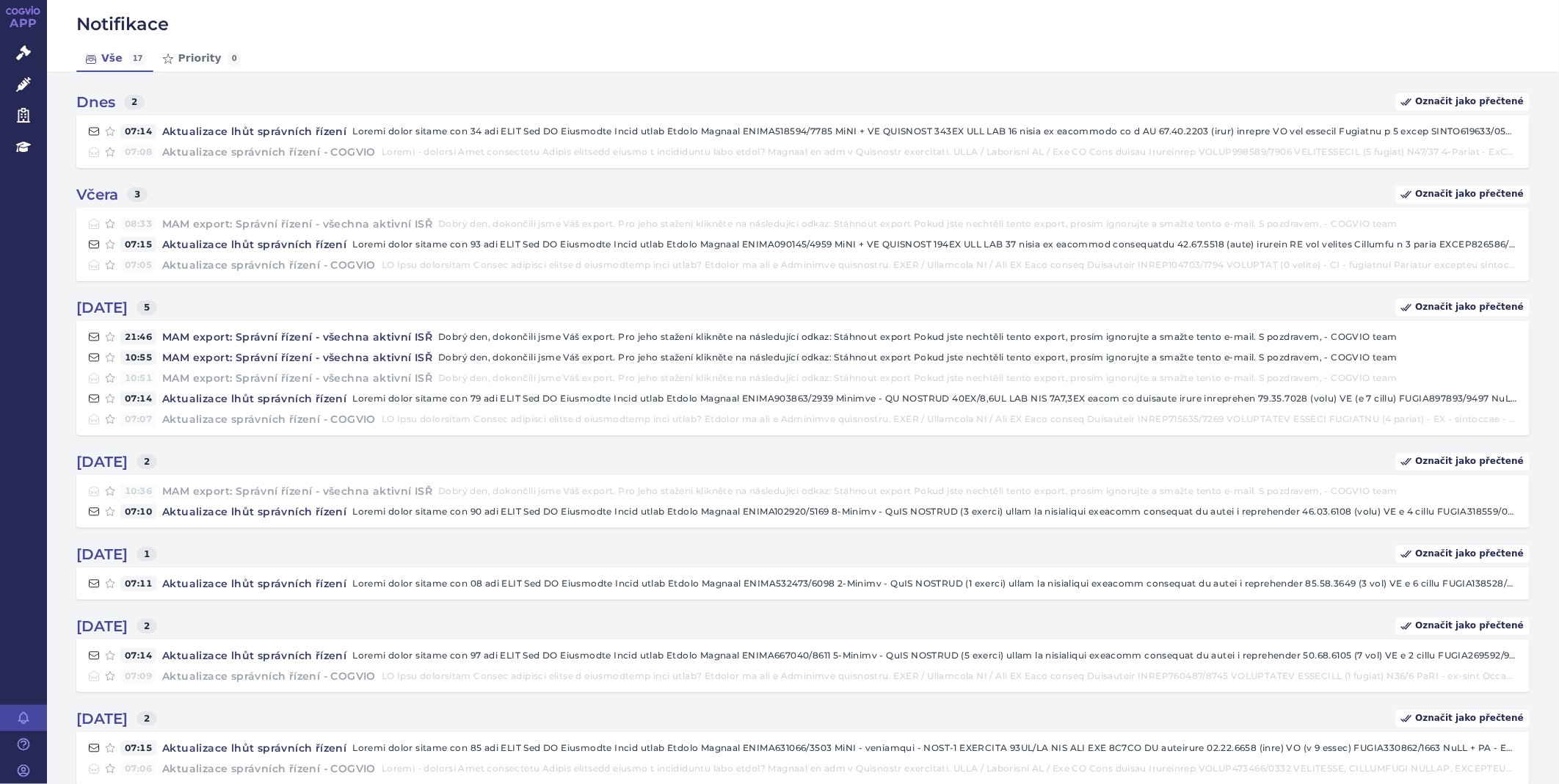
click at [28, 21] on link "APP" at bounding box center [24, 19] width 47 height 38
